Goal: Check status: Check status

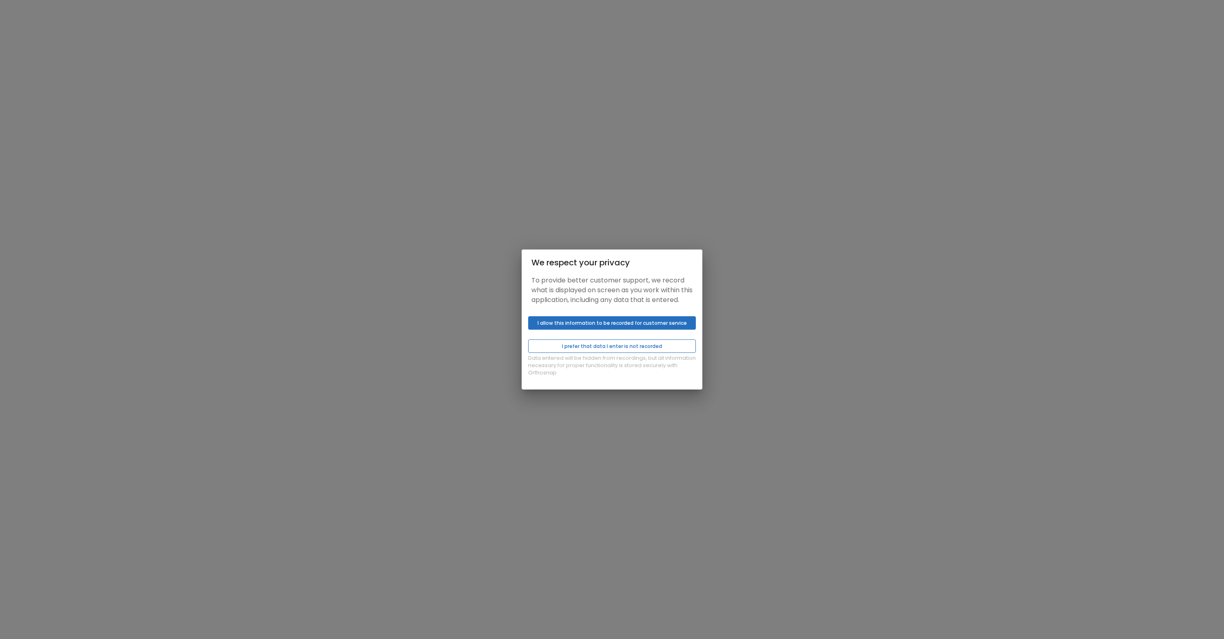
click at [596, 353] on button "I prefer that data I enter is not recorded" at bounding box center [612, 345] width 168 height 13
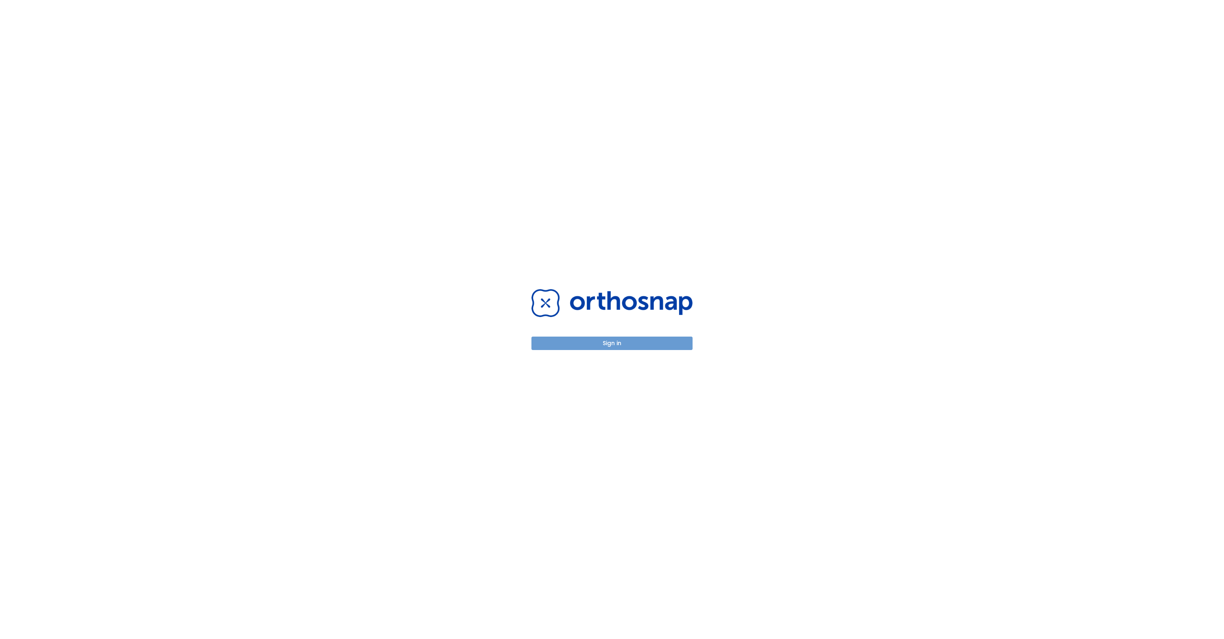
click at [614, 345] on button "Sign in" at bounding box center [611, 342] width 161 height 13
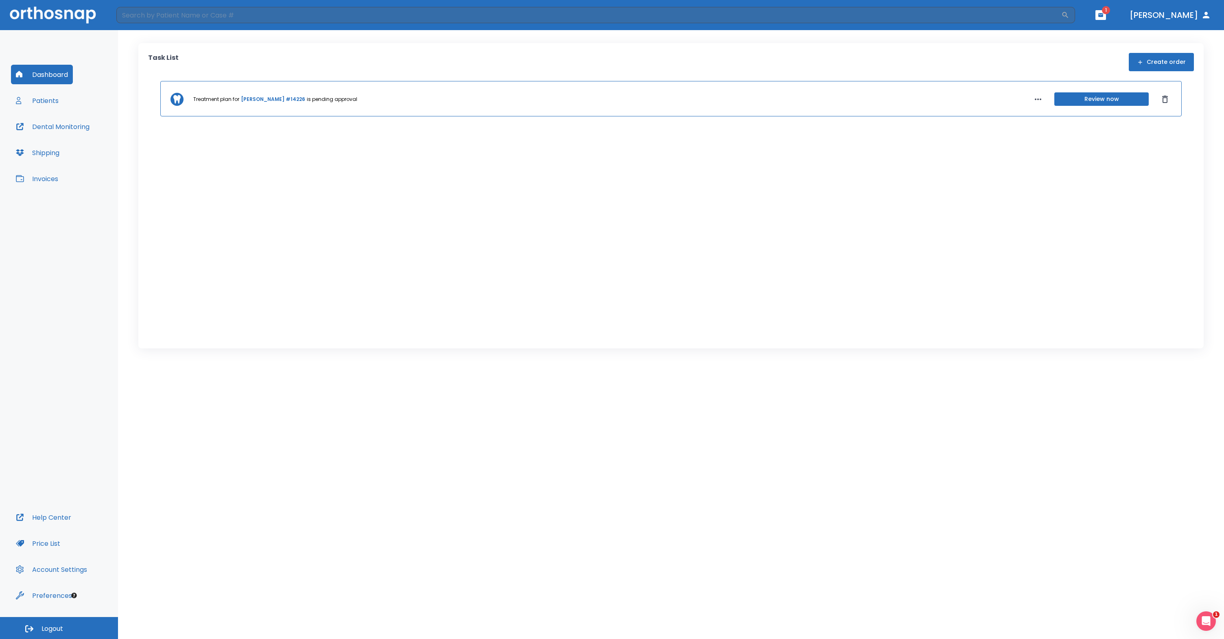
click at [46, 103] on button "Patients" at bounding box center [37, 101] width 52 height 20
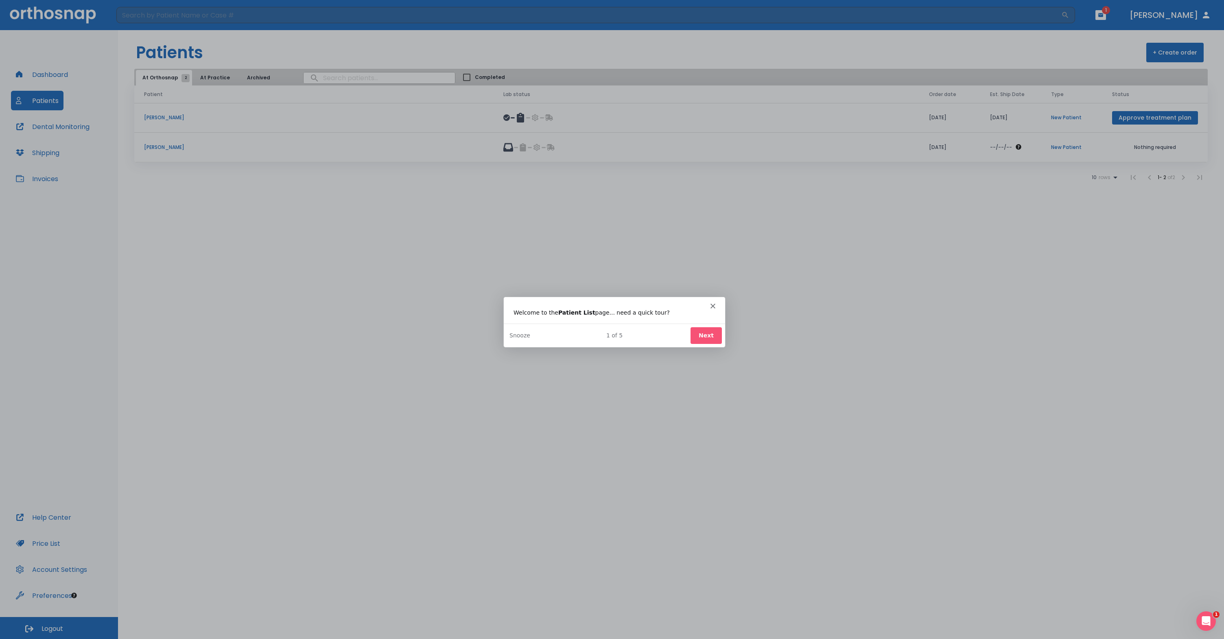
click at [713, 336] on button "Next" at bounding box center [705, 334] width 31 height 17
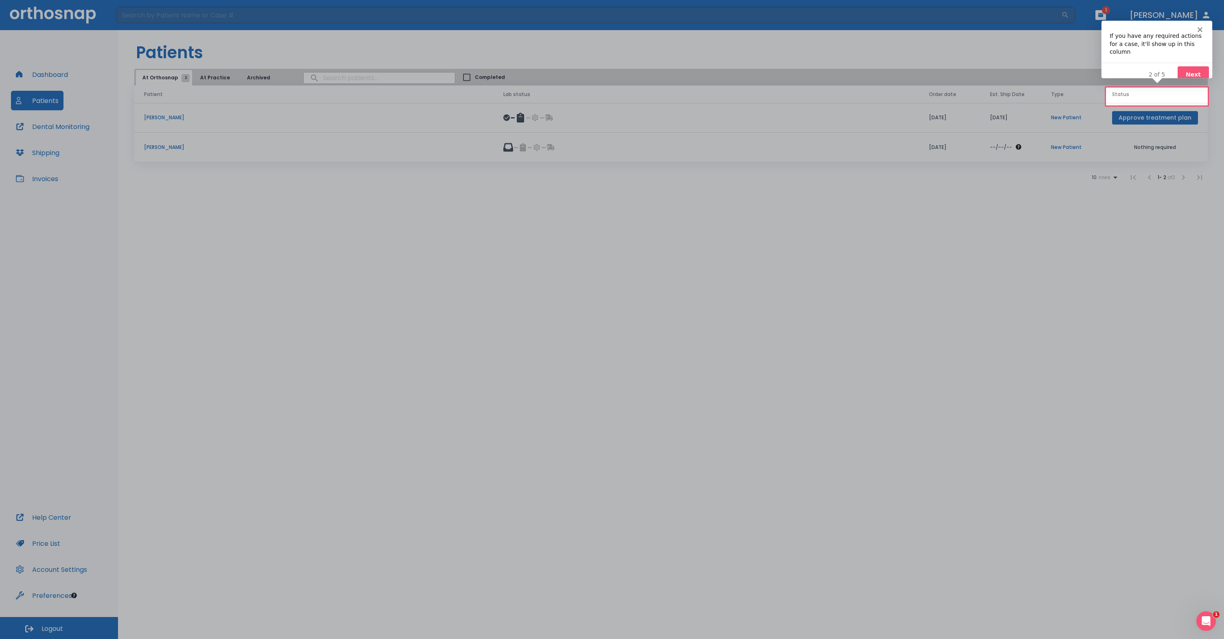
click at [1197, 29] on icon "Close" at bounding box center [1199, 28] width 5 height 5
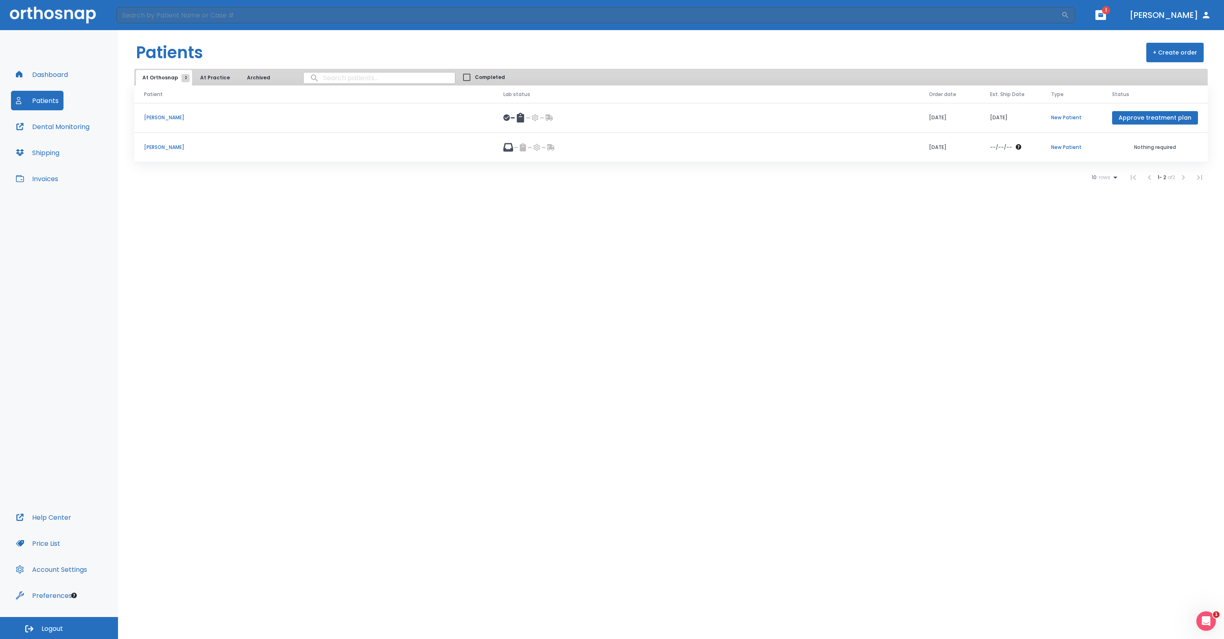
click at [173, 121] on p "[PERSON_NAME]" at bounding box center [314, 117] width 340 height 7
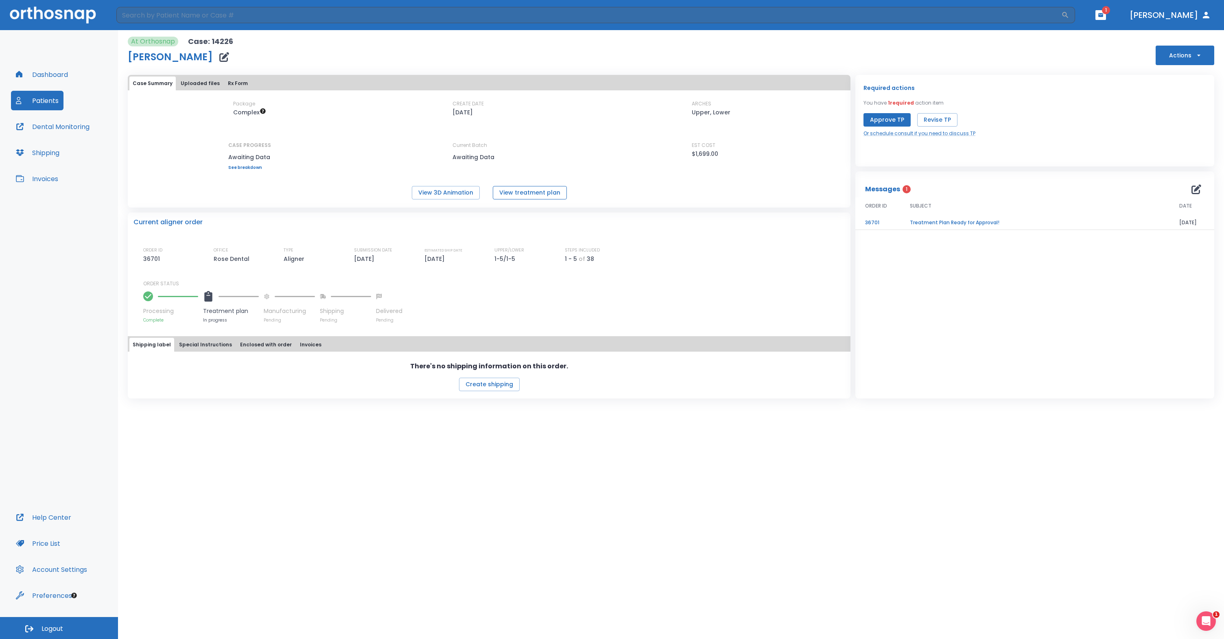
click at [523, 196] on button "View treatment plan" at bounding box center [530, 192] width 74 height 13
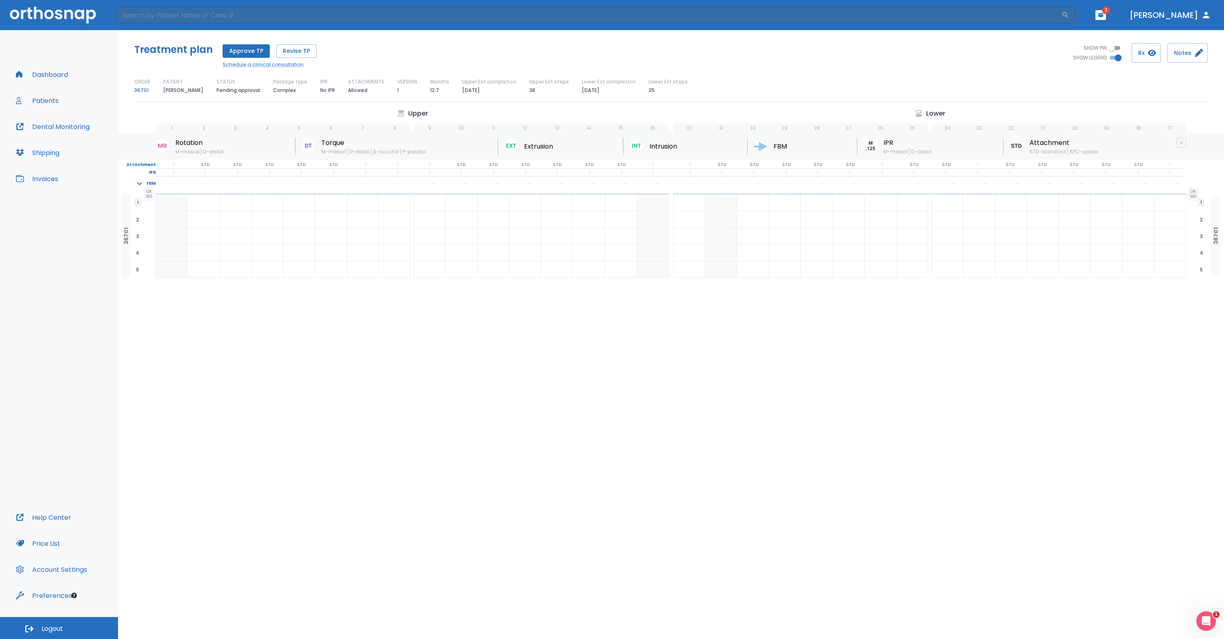
click at [46, 129] on button "Dental Monitoring" at bounding box center [52, 127] width 83 height 20
click at [1103, 15] on icon "button" at bounding box center [1100, 15] width 5 height 4
click at [1076, 38] on li "[PERSON_NAME] 1" at bounding box center [1088, 33] width 87 height 16
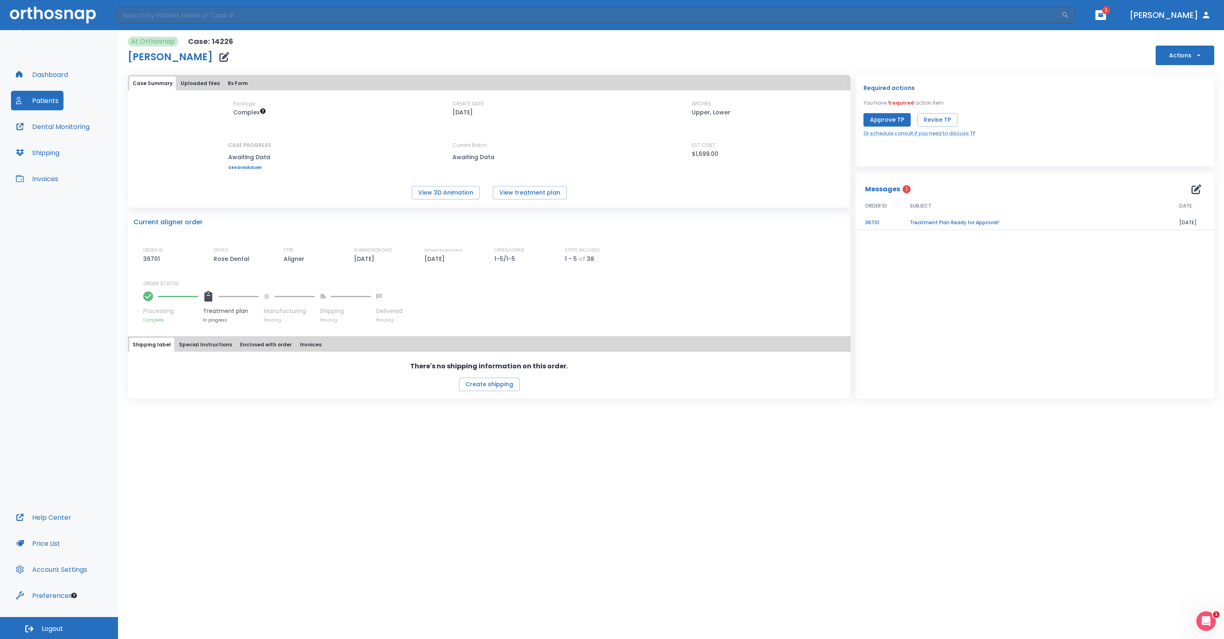
click at [332, 227] on div "Current aligner order" at bounding box center [488, 222] width 711 height 10
